Goal: Task Accomplishment & Management: Complete application form

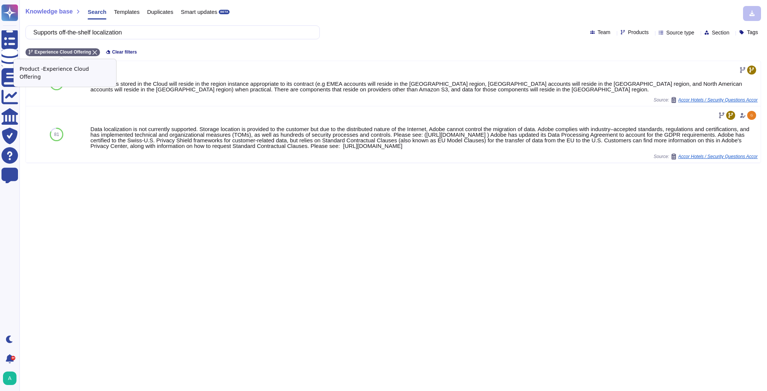
click at [92, 52] on icon at bounding box center [94, 52] width 4 height 4
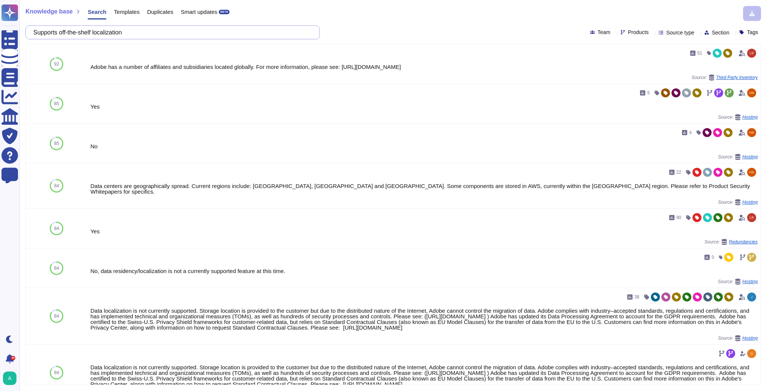
drag, startPoint x: 141, startPoint y: 31, endPoint x: 28, endPoint y: 27, distance: 112.7
click at [28, 27] on div "Supports off-the-shelf localization" at bounding box center [172, 32] width 294 height 14
paste input "3. What certificates or security standards does your platform adhere to"
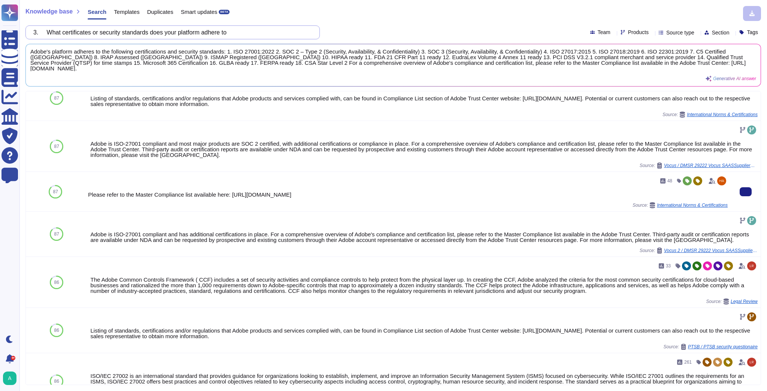
scroll to position [30, 0]
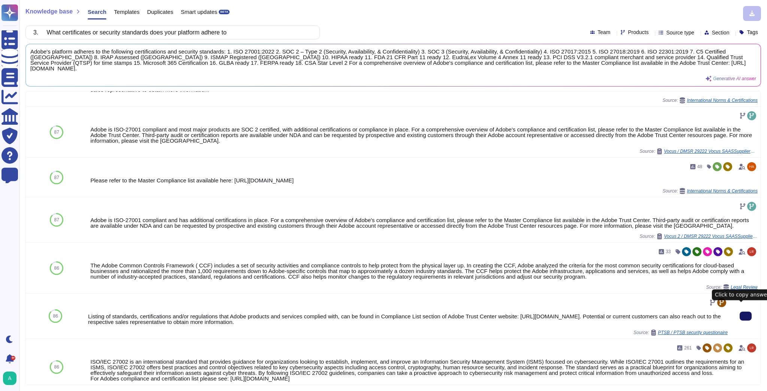
click at [745, 316] on icon at bounding box center [745, 316] width 0 height 0
click at [165, 31] on input "3. What certificates or security standards does your platform adhere to" at bounding box center [171, 32] width 282 height 13
paste input "4. How is your data handled in transit and at rest from a security standpoint?"
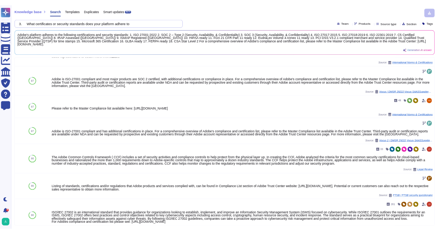
scroll to position [0, 0]
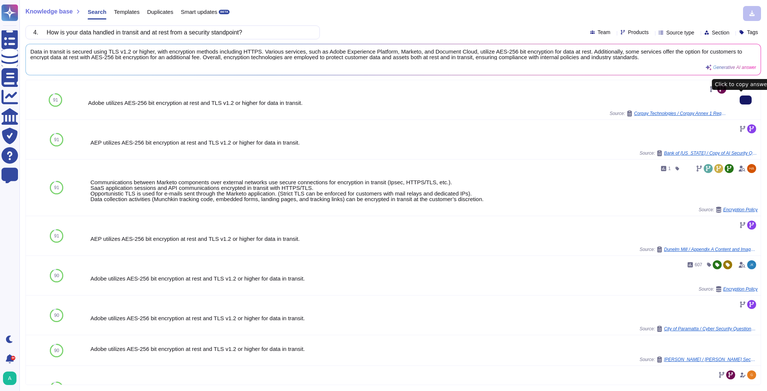
click at [739, 102] on button at bounding box center [745, 99] width 12 height 9
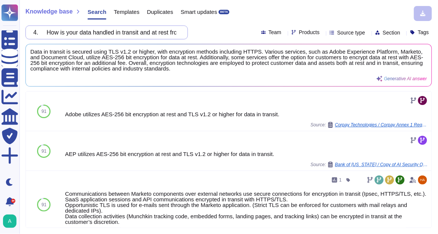
click at [123, 34] on input "4. How is your data handled in transit and at rest from a security standpoint?" at bounding box center [105, 32] width 150 height 13
paste input "5. Data storage. What is capacity"
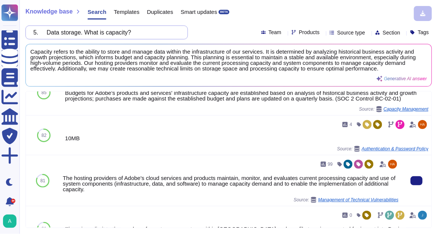
scroll to position [30, 0]
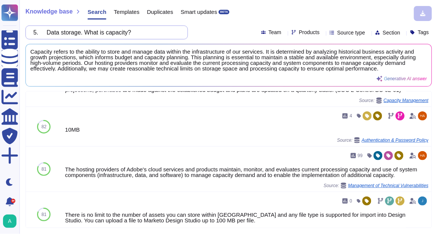
click at [142, 34] on input "5. Data storage. What is capacity?" at bounding box center [105, 32] width 150 height 13
paste input "6. Data residency and retention policies."
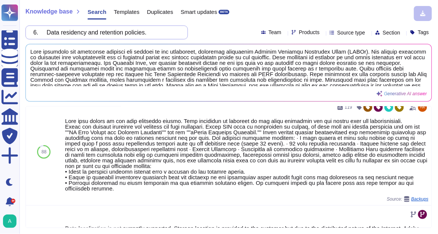
scroll to position [0, 0]
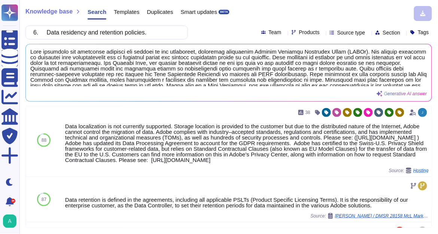
scroll to position [240, 0]
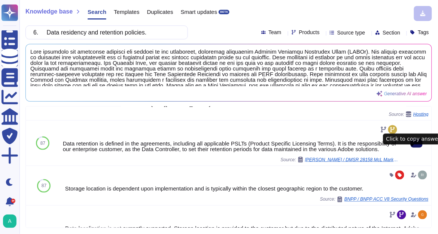
click at [417, 143] on icon at bounding box center [417, 143] width 0 height 0
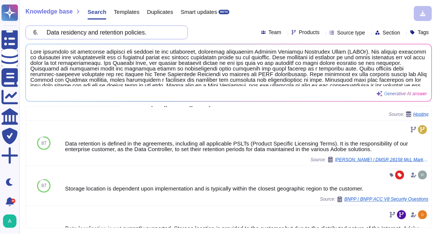
click at [168, 33] on input "6. Data residency and retention policies." at bounding box center [105, 32] width 150 height 13
paste input "7. Compliance around CPRA and GDPR"
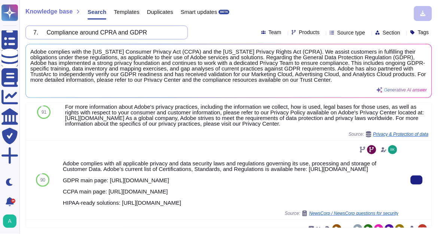
scroll to position [30, 0]
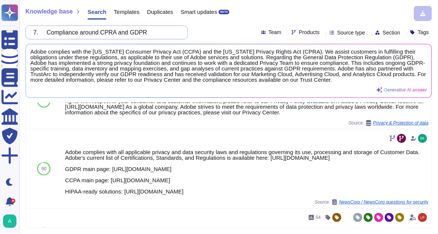
click at [163, 35] on input "7. Compliance around CPRA and GDPR" at bounding box center [105, 32] width 150 height 13
paste input "8. Incident response and breach notification protocols. What is the incident re…"
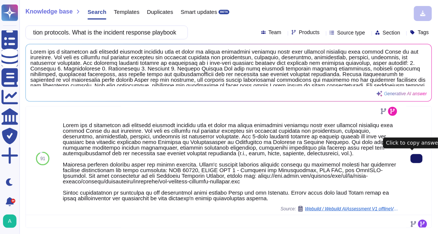
scroll to position [0, 0]
click at [411, 158] on button at bounding box center [417, 158] width 12 height 9
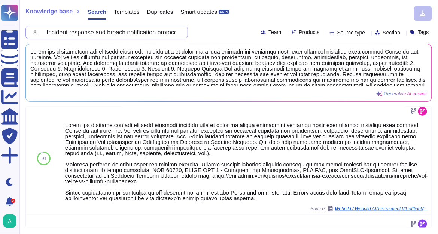
click at [150, 34] on input "8. Incident response and breach notification protocols. What is the incident re…" at bounding box center [105, 32] width 150 height 13
paste input "9. Business continuity if service is unavailable"
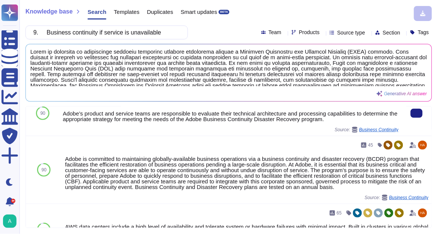
scroll to position [90, 0]
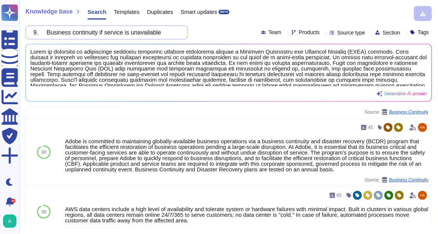
click at [149, 36] on input "9. Business continuity if service is unavailable" at bounding box center [105, 32] width 150 height 13
paste input "11. Do you support SSO?"
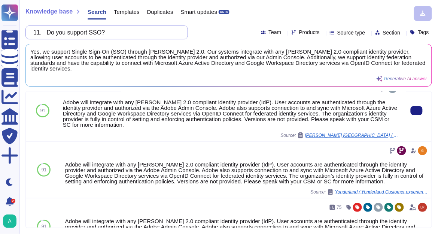
scroll to position [60, 0]
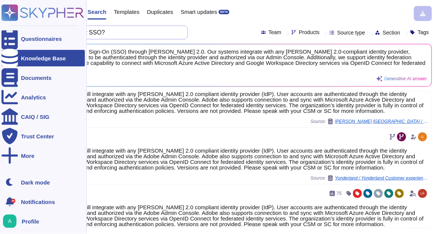
drag, startPoint x: 114, startPoint y: 31, endPoint x: 6, endPoint y: 27, distance: 107.9
click at [6, 27] on div "Questionnaires Knowledge Base Documents Analytics CAIQ / SIG Trust Center More …" at bounding box center [219, 117] width 438 height 234
paste input "2. Does the platform provide email governance tools - like content scanning, ac…"
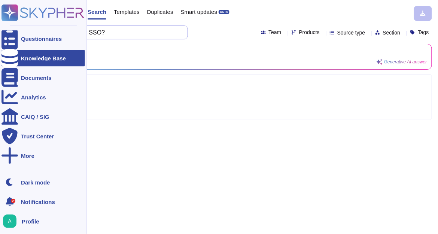
scroll to position [0, 0]
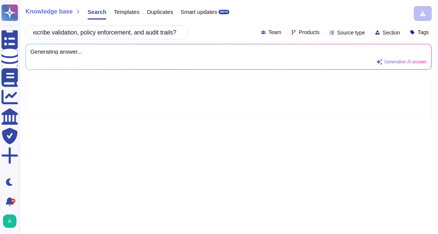
type input "12. Does the platform provide email governance tools - like content scanning, a…"
click at [303, 33] on div "Products" at bounding box center [307, 33] width 31 height 6
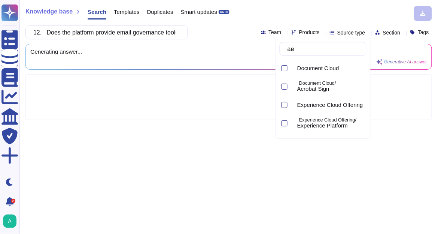
type input "a"
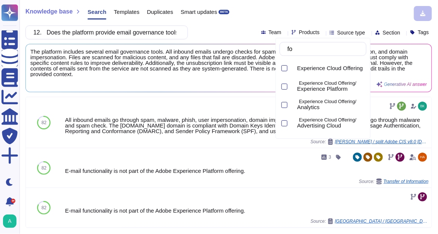
type input "f"
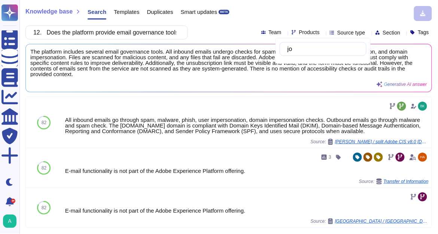
type input "j"
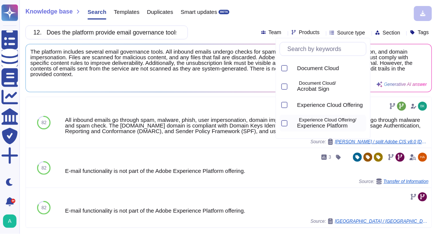
click at [339, 127] on span "Experience Platform" at bounding box center [322, 125] width 51 height 7
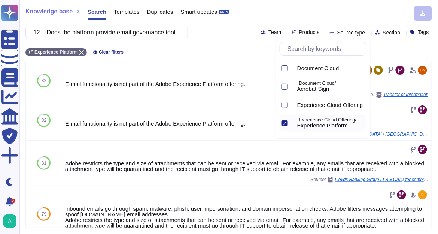
click at [298, 10] on div "Knowledge base Search Templates Duplicates Smart updates BETA" at bounding box center [225, 13] width 401 height 15
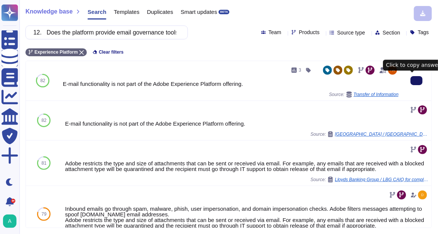
click at [411, 80] on button at bounding box center [417, 80] width 12 height 9
